Goal: Download file/media

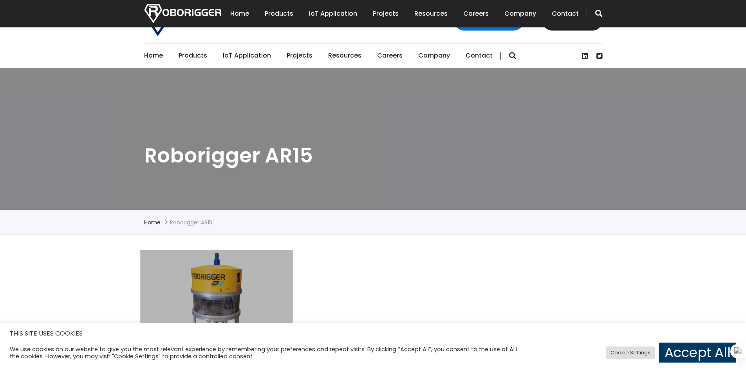
scroll to position [157, 0]
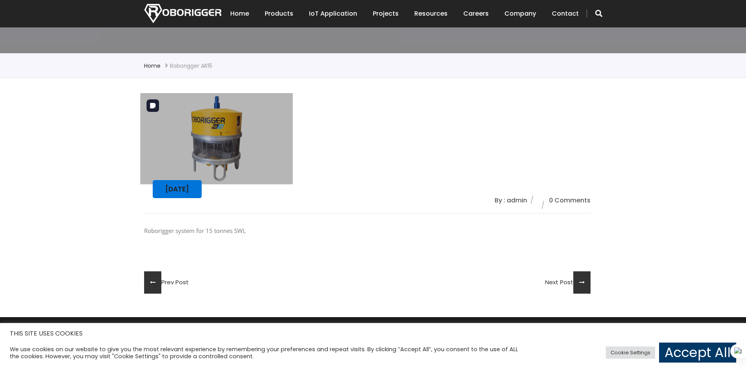
click at [271, 158] on img at bounding box center [216, 138] width 152 height 91
click at [254, 157] on img at bounding box center [216, 138] width 152 height 91
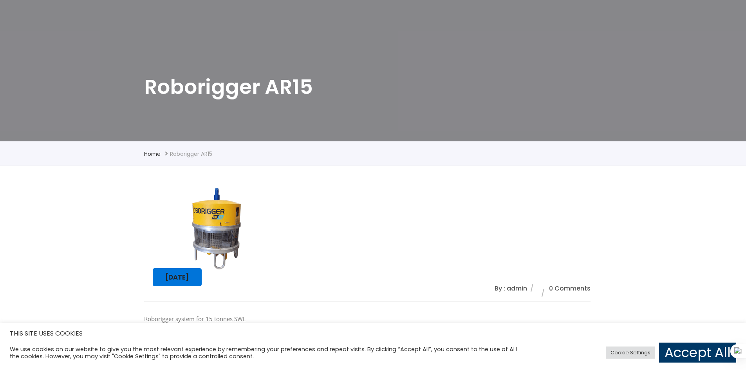
scroll to position [65, 0]
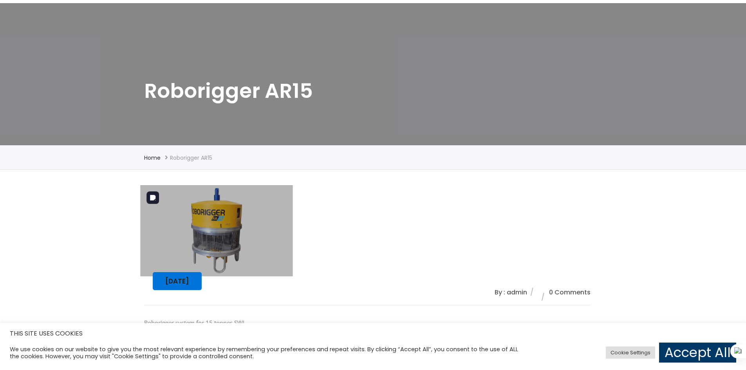
click at [232, 242] on img at bounding box center [216, 230] width 152 height 91
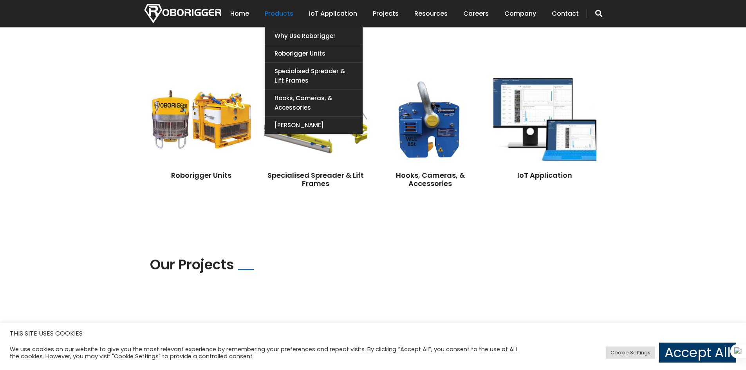
scroll to position [430, 0]
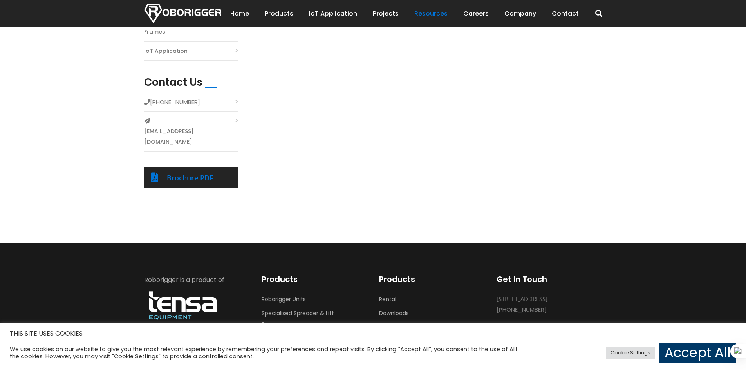
scroll to position [345, 0]
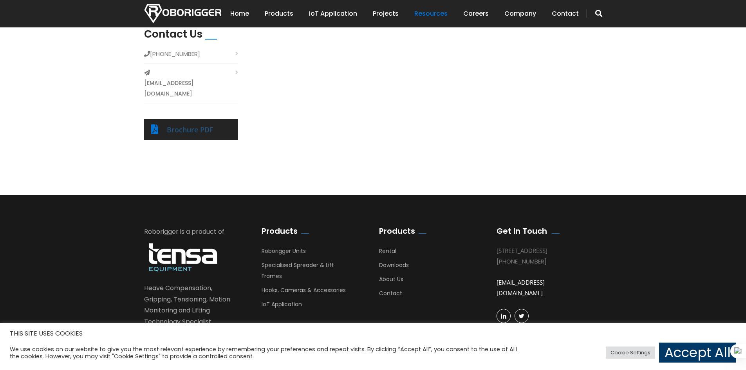
click at [182, 125] on link "Brochure PDF" at bounding box center [190, 129] width 47 height 9
